Goal: Information Seeking & Learning: Check status

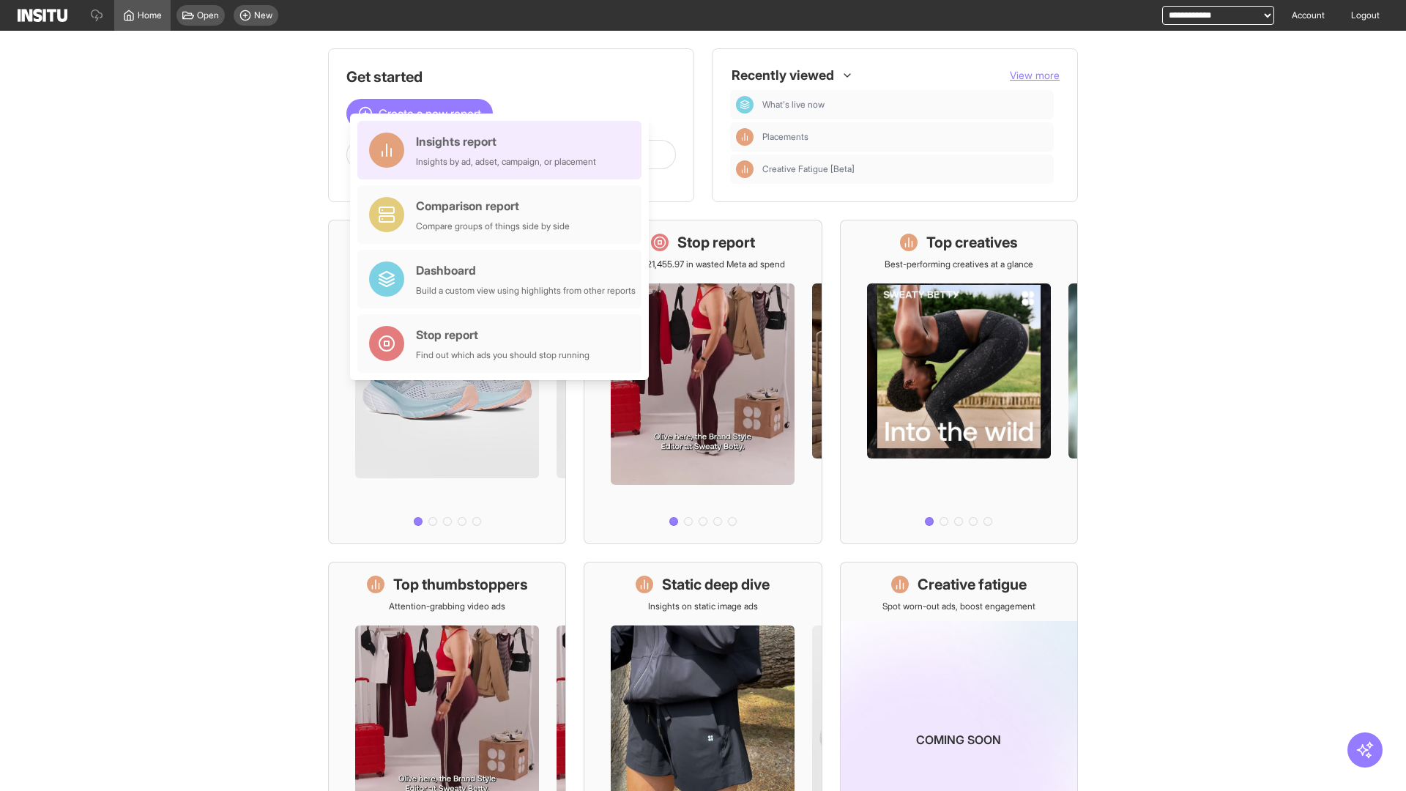
click at [503, 150] on div "Insights report Insights by ad, adset, campaign, or placement" at bounding box center [506, 150] width 180 height 35
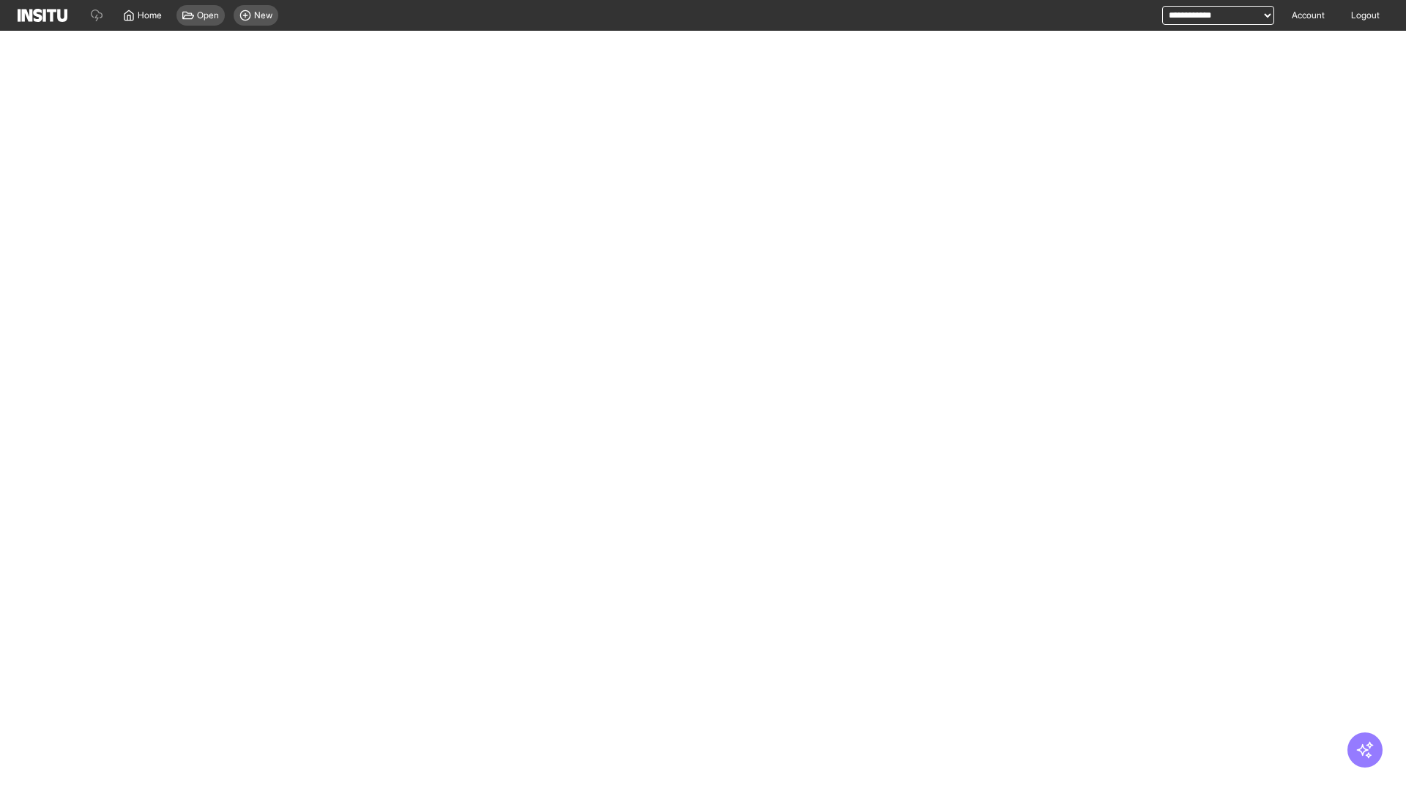
select select "**"
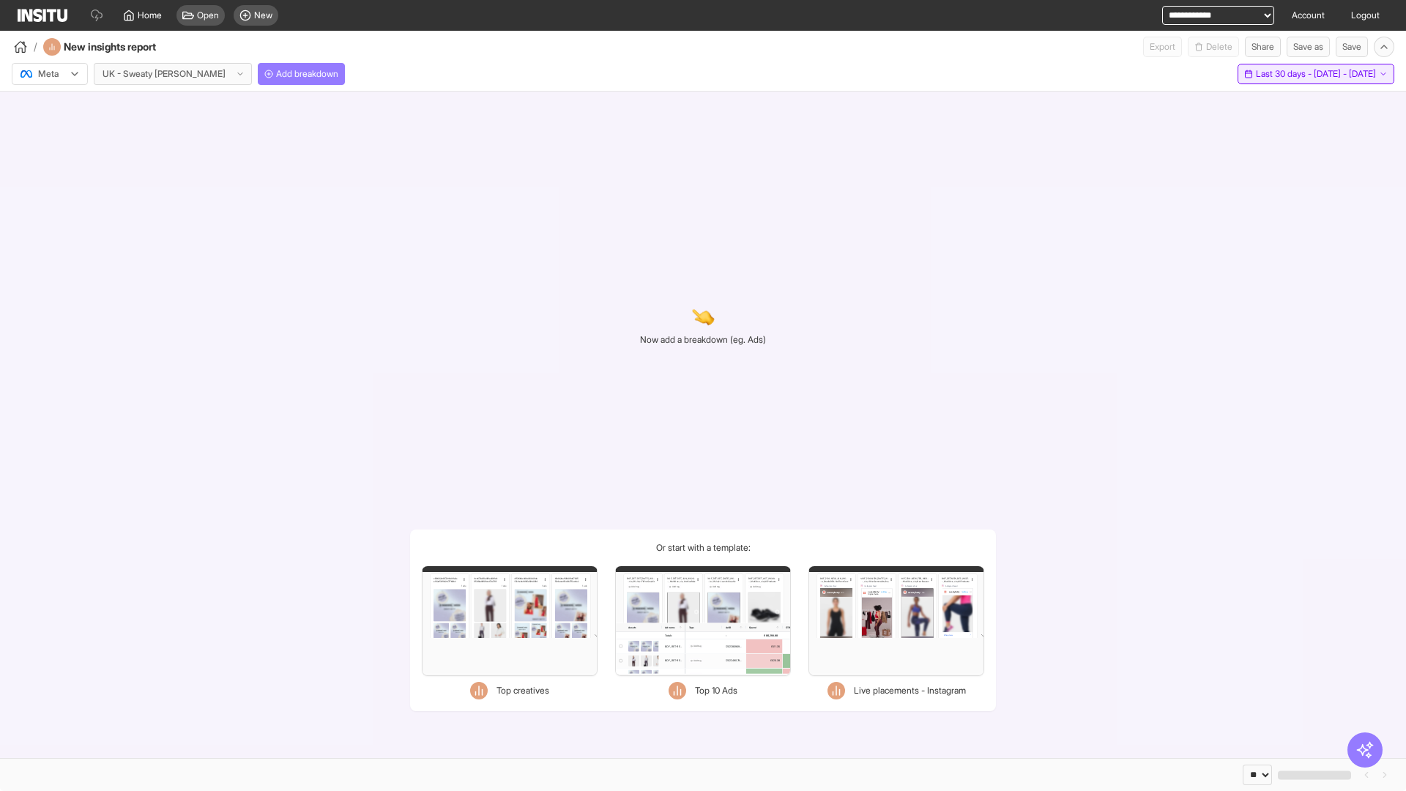
click at [1287, 74] on span "Last 30 days - [DATE] - [DATE]" at bounding box center [1316, 74] width 120 height 12
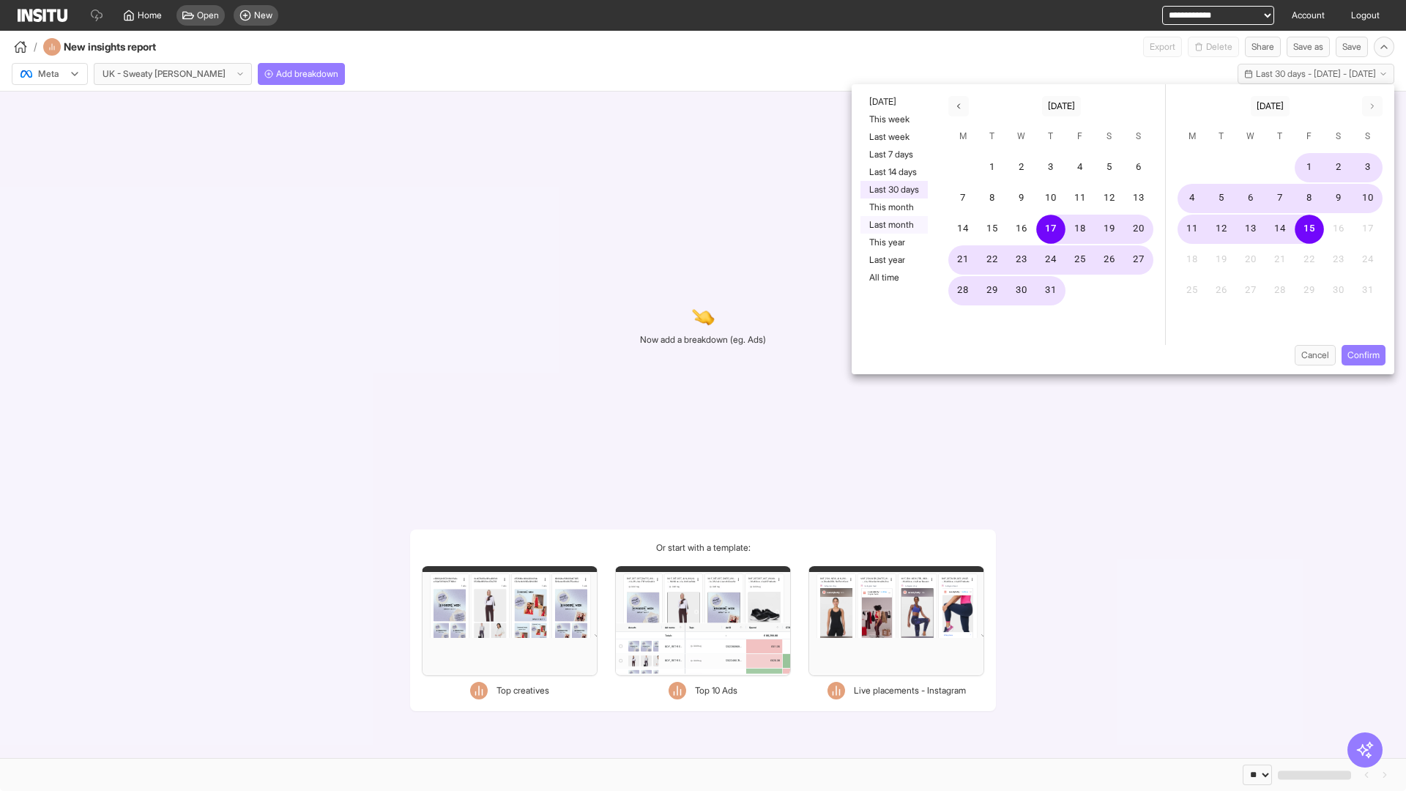
click at [893, 225] on button "Last month" at bounding box center [893, 225] width 67 height 18
